Goal: Transaction & Acquisition: Obtain resource

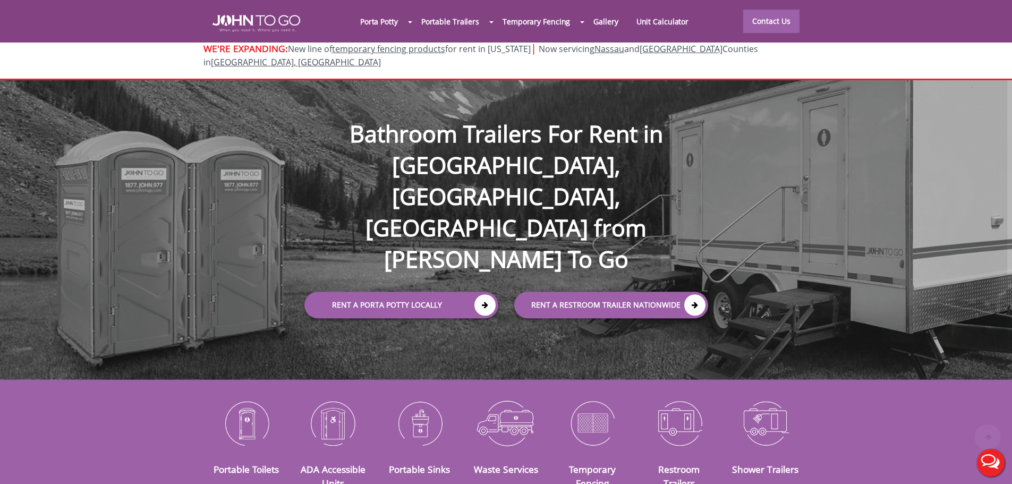
scroll to position [106, 0]
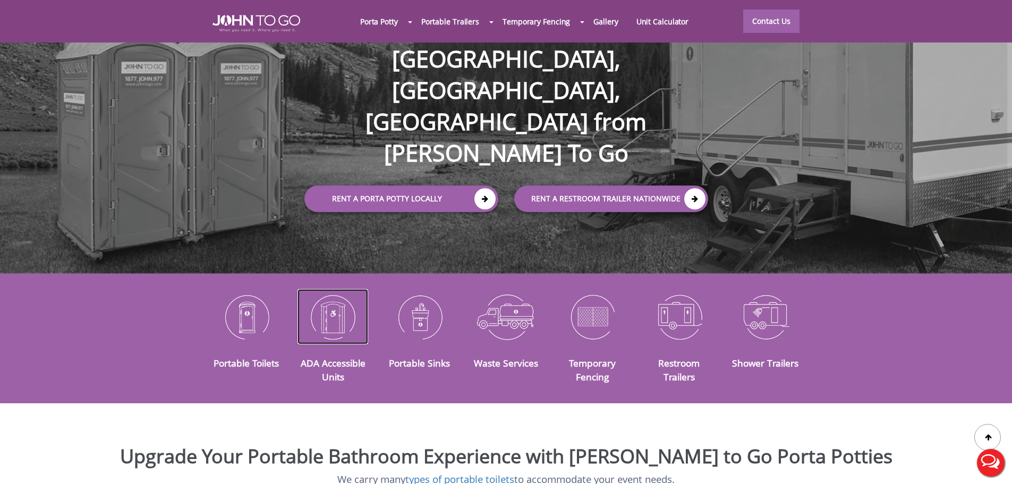
click at [330, 311] on img at bounding box center [332, 316] width 71 height 55
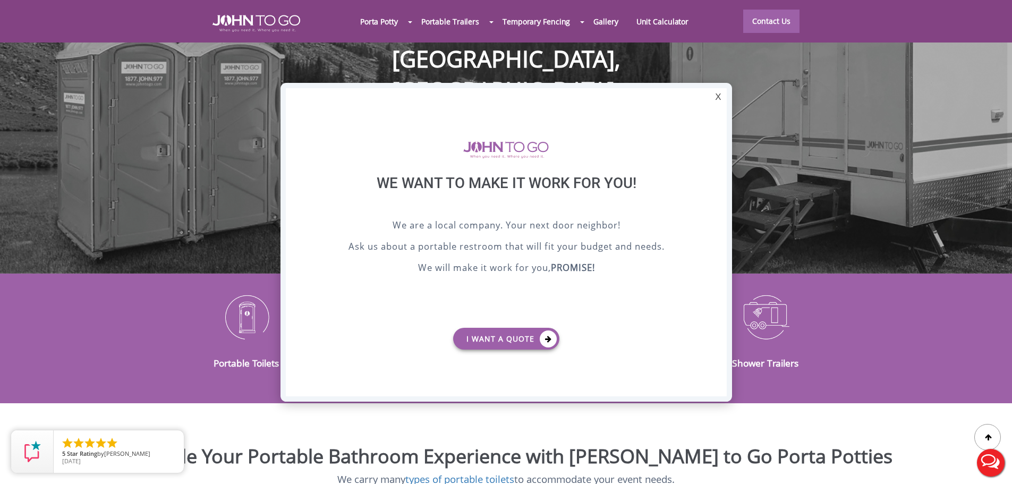
scroll to position [0, 0]
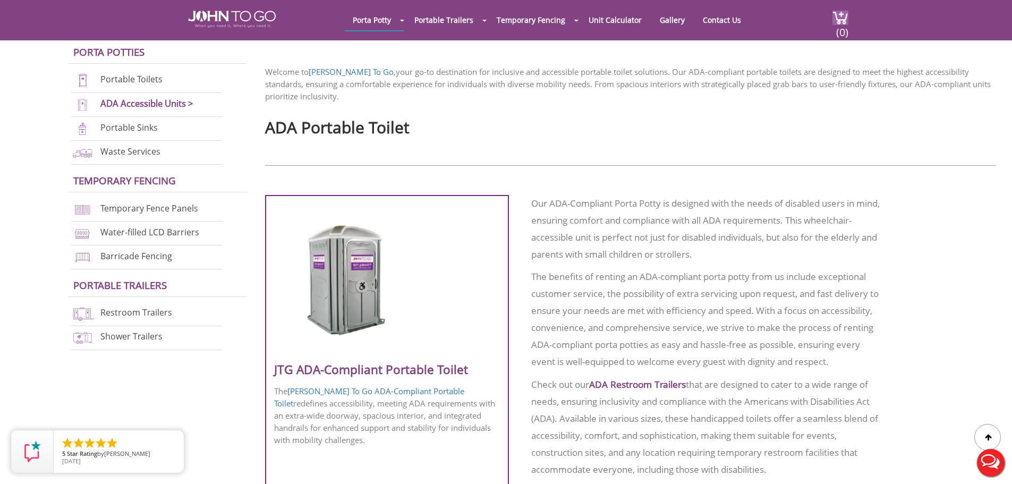
scroll to position [425, 0]
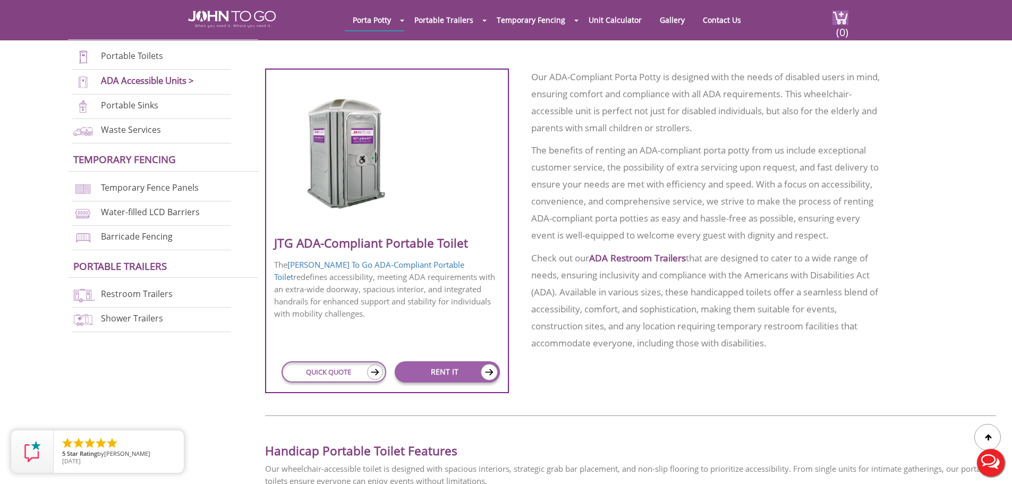
click at [480, 154] on div at bounding box center [387, 153] width 226 height 167
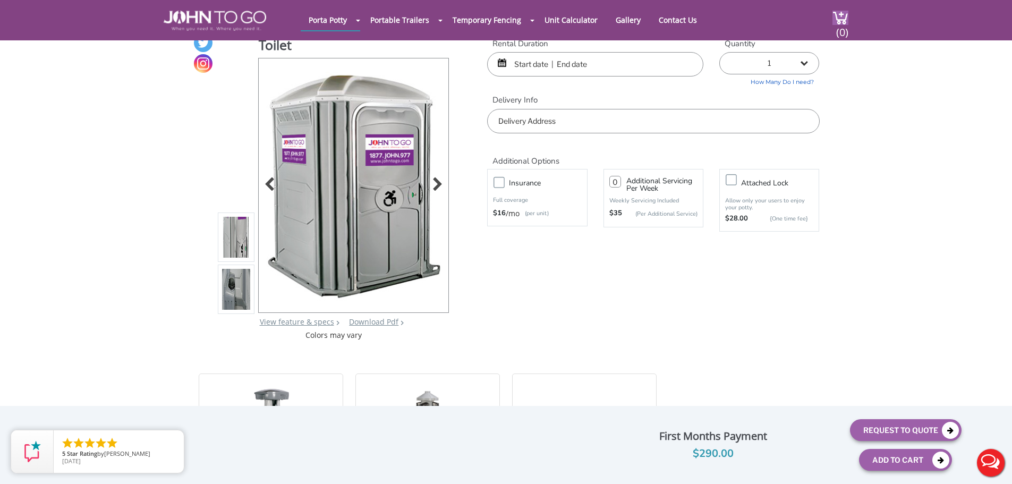
scroll to position [53, 0]
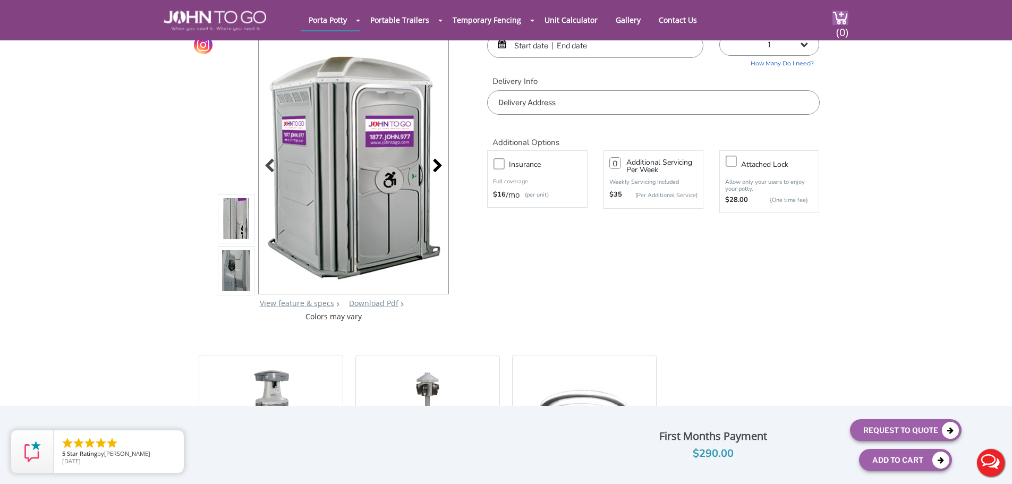
click at [433, 172] on div at bounding box center [434, 166] width 15 height 15
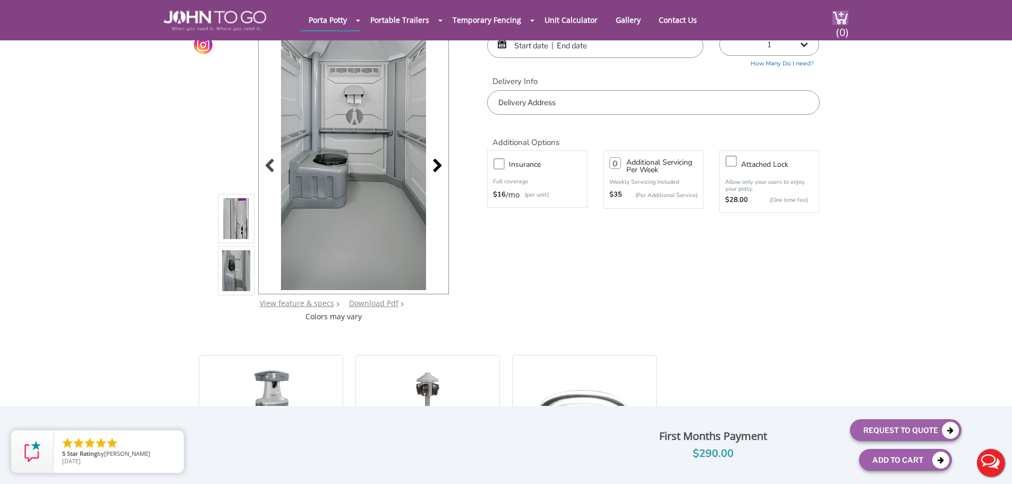
click at [433, 172] on div at bounding box center [434, 166] width 15 height 15
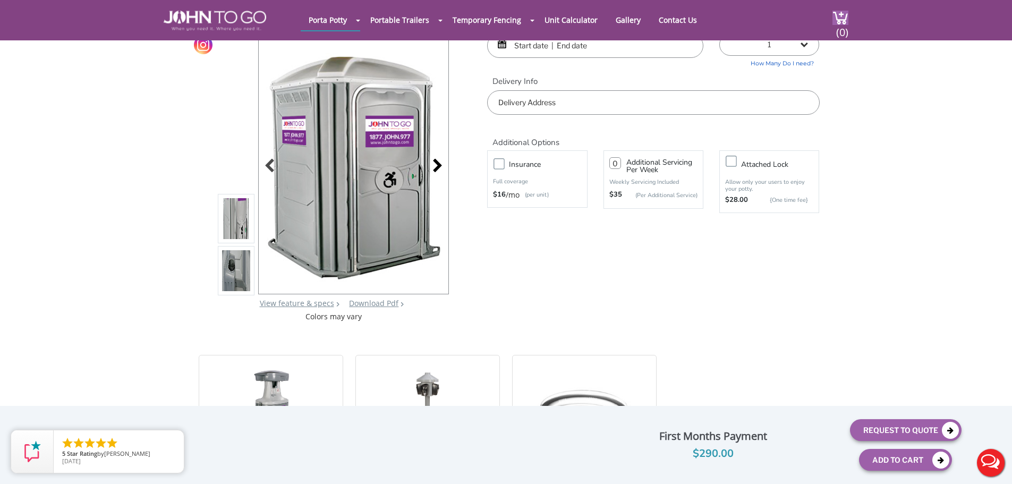
click at [433, 172] on div at bounding box center [434, 166] width 15 height 15
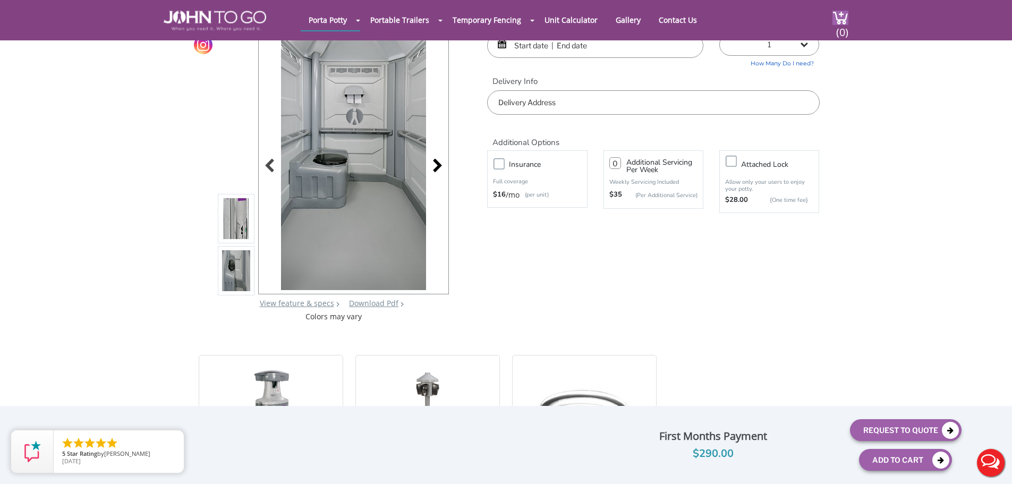
click at [433, 172] on div at bounding box center [434, 166] width 15 height 15
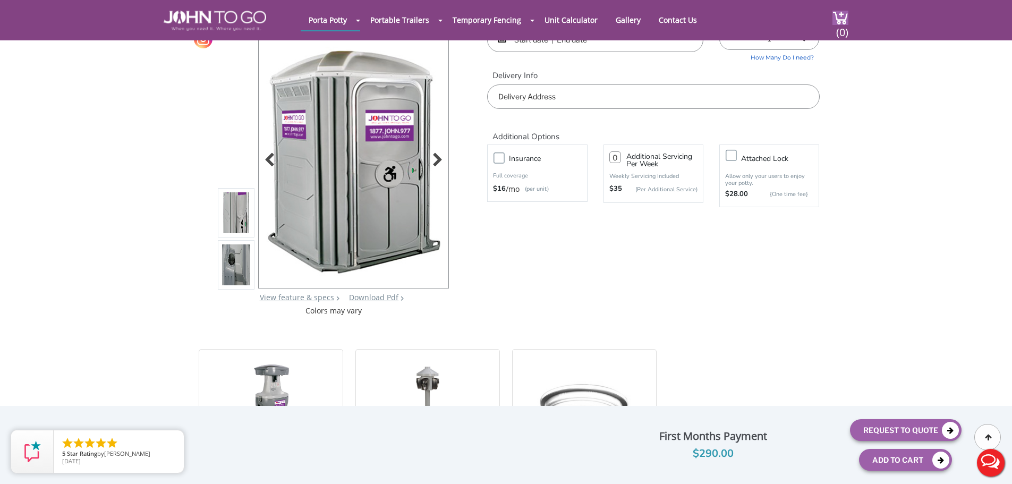
scroll to position [0, 0]
